Goal: Transaction & Acquisition: Purchase product/service

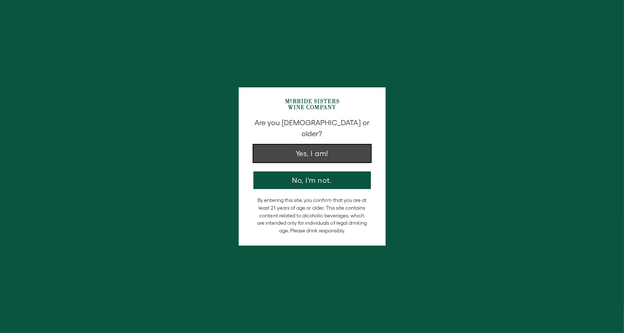
click at [291, 173] on div "Are you [DEMOGRAPHIC_DATA] or older? Yes, I am! No, I'm not." at bounding box center [312, 154] width 125 height 72
click at [309, 145] on button "Yes, I am!" at bounding box center [312, 154] width 118 height 18
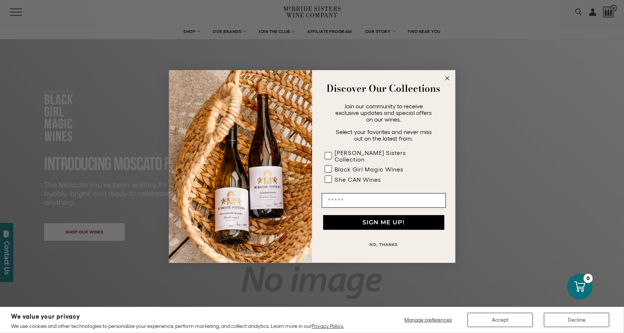
click at [448, 81] on circle "Close dialog" at bounding box center [447, 78] width 8 height 8
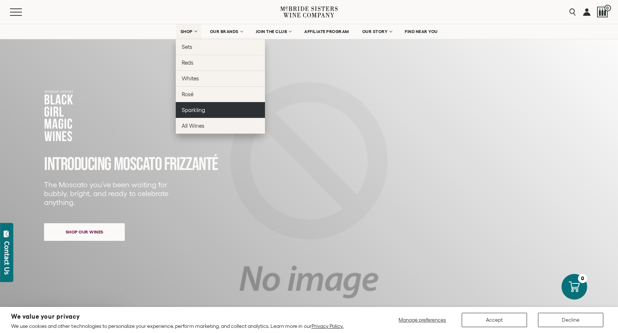
click at [194, 107] on span "Sparkling" at bounding box center [194, 110] width 24 height 6
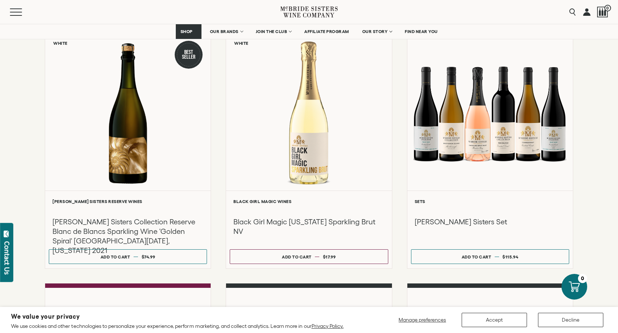
scroll to position [338, 0]
